Goal: Information Seeking & Learning: Learn about a topic

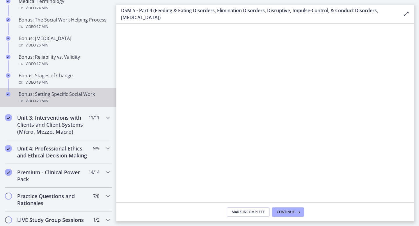
scroll to position [493, 0]
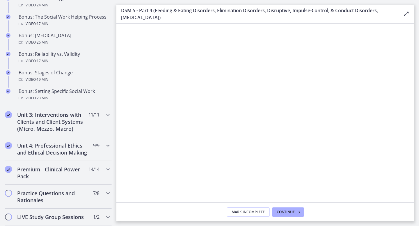
click at [47, 153] on h2 "Unit 4: Professional Ethics and Ethical Decision Making" at bounding box center [52, 149] width 71 height 14
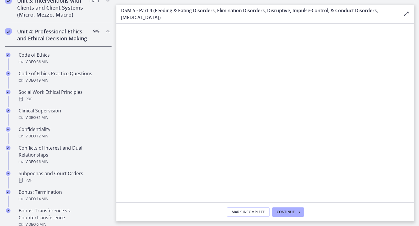
scroll to position [229, 0]
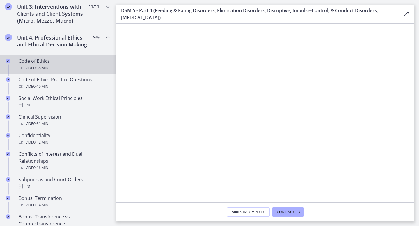
click at [45, 63] on div "Code of Ethics Video · 36 min" at bounding box center [64, 65] width 91 height 14
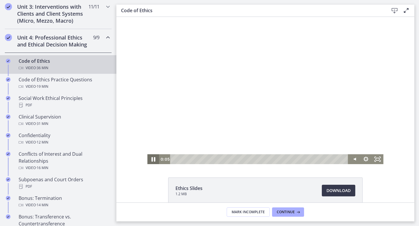
click at [152, 159] on icon "Pause" at bounding box center [153, 159] width 4 height 5
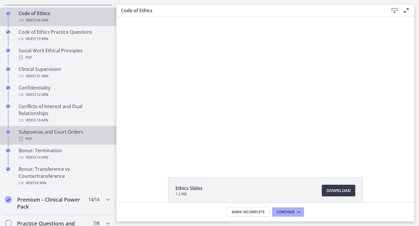
scroll to position [278, 0]
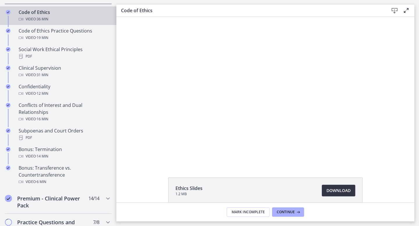
click at [336, 190] on span "Download Opens in a new window" at bounding box center [339, 190] width 24 height 7
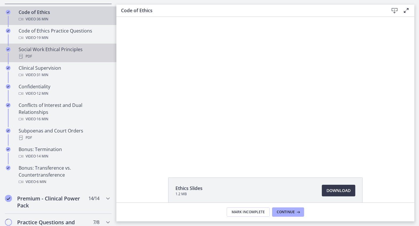
click at [55, 54] on div "PDF" at bounding box center [64, 56] width 91 height 7
